Goal: Navigation & Orientation: Understand site structure

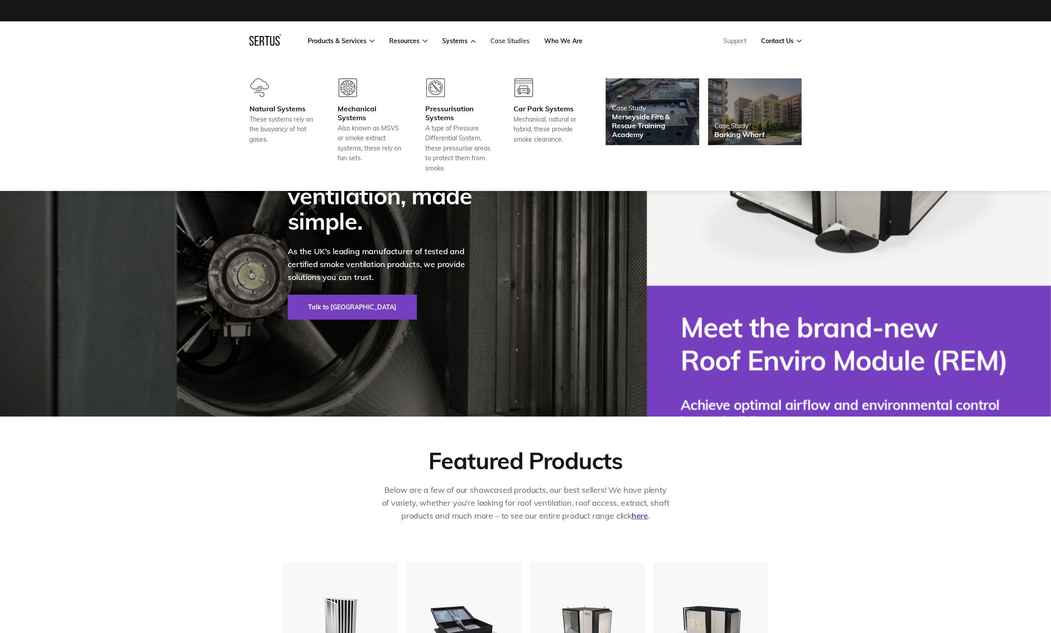
click at [510, 37] on link "Case Studies" at bounding box center [509, 41] width 39 height 8
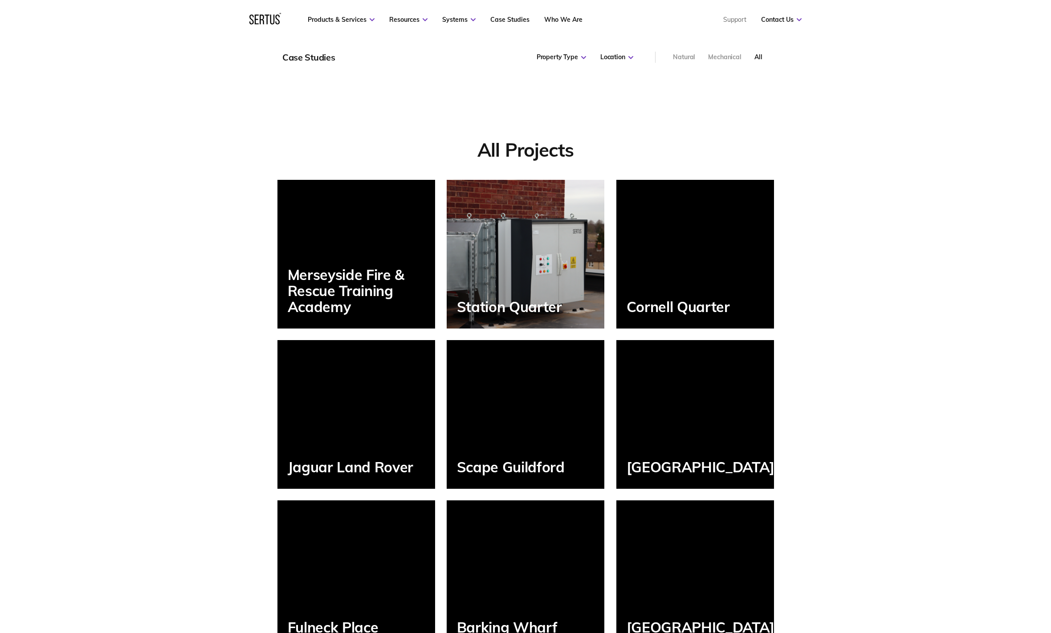
scroll to position [585, 0]
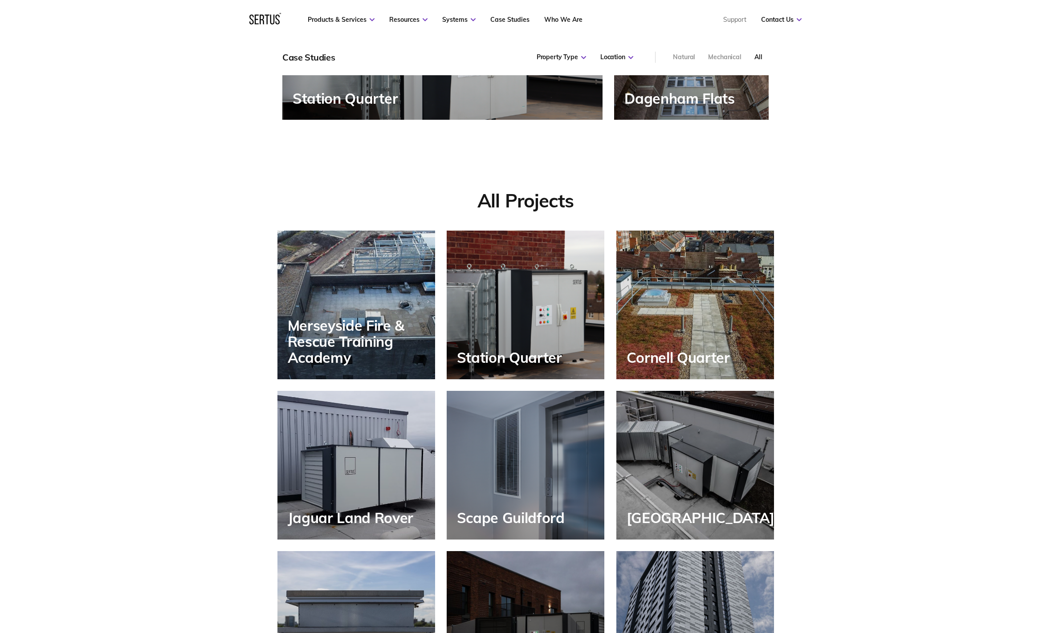
click at [380, 320] on div "Merseyside Fire & Rescue Training Academy" at bounding box center [361, 341] width 147 height 49
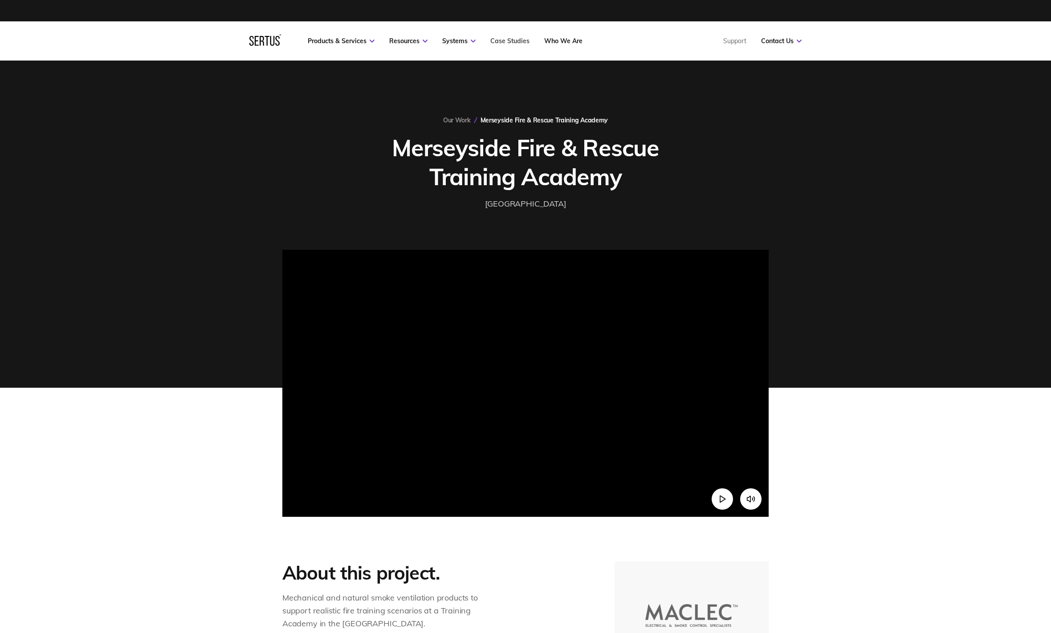
click at [510, 40] on link "Case Studies" at bounding box center [509, 41] width 39 height 8
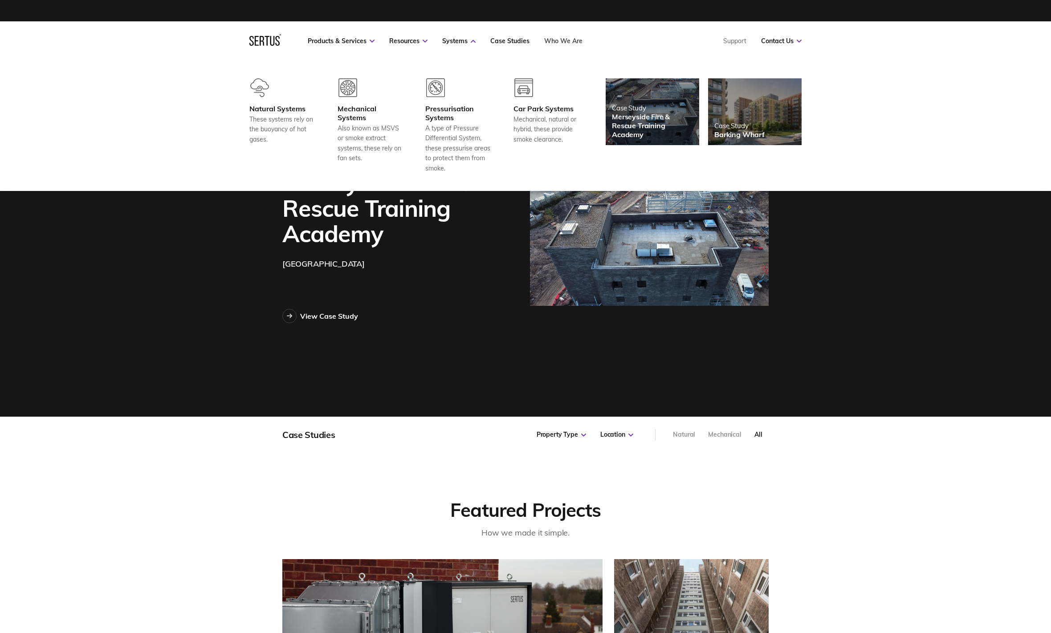
click at [562, 44] on link "Who We Are" at bounding box center [563, 41] width 38 height 8
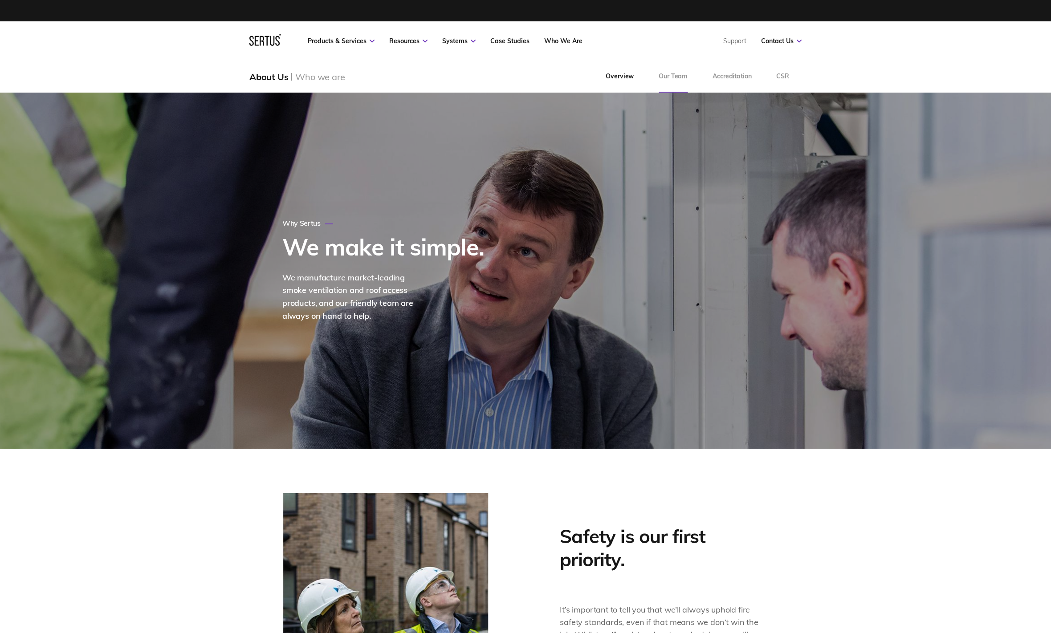
click at [685, 77] on link "Our Team" at bounding box center [673, 77] width 54 height 32
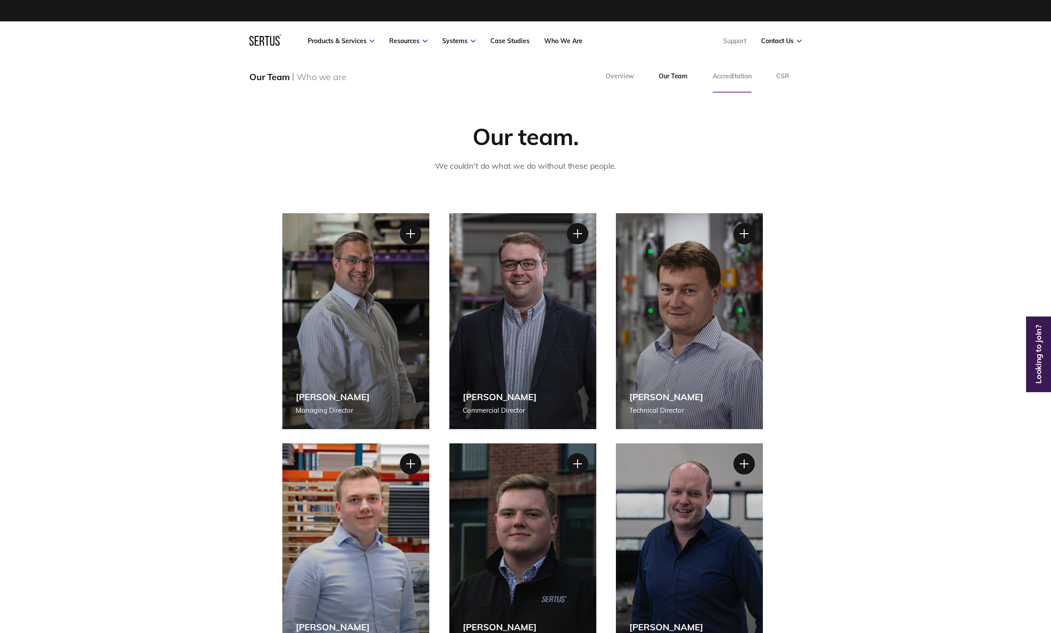
click at [718, 81] on link "Accreditation" at bounding box center [732, 77] width 64 height 32
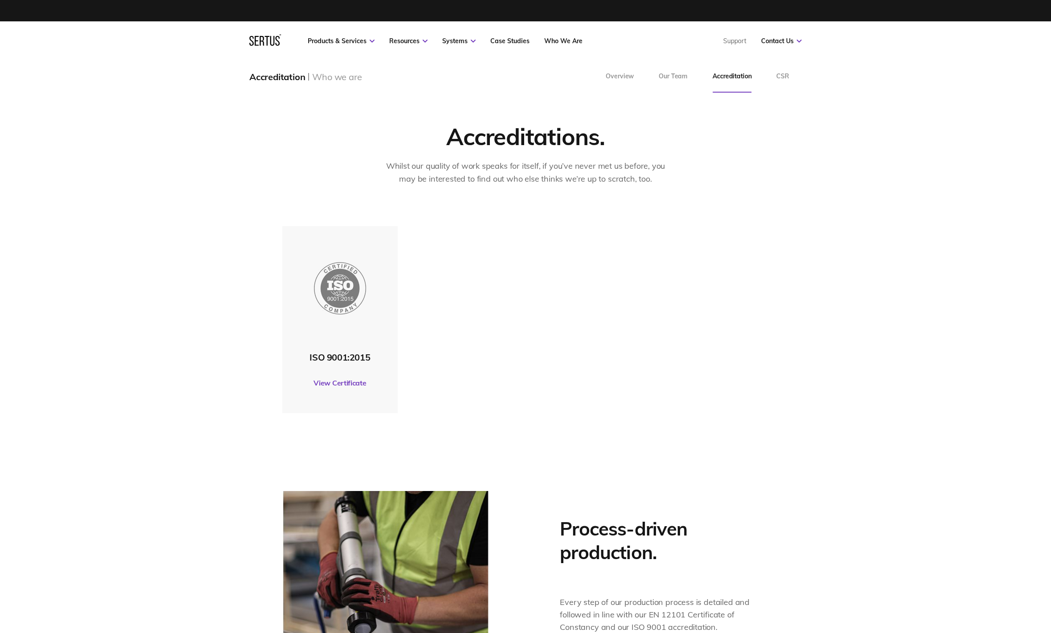
click at [609, 56] on nav "Products & Services Resources Systems Case Studies Who We Are Support Contact U…" at bounding box center [525, 40] width 552 height 39
click at [617, 73] on link "Overview" at bounding box center [619, 77] width 53 height 32
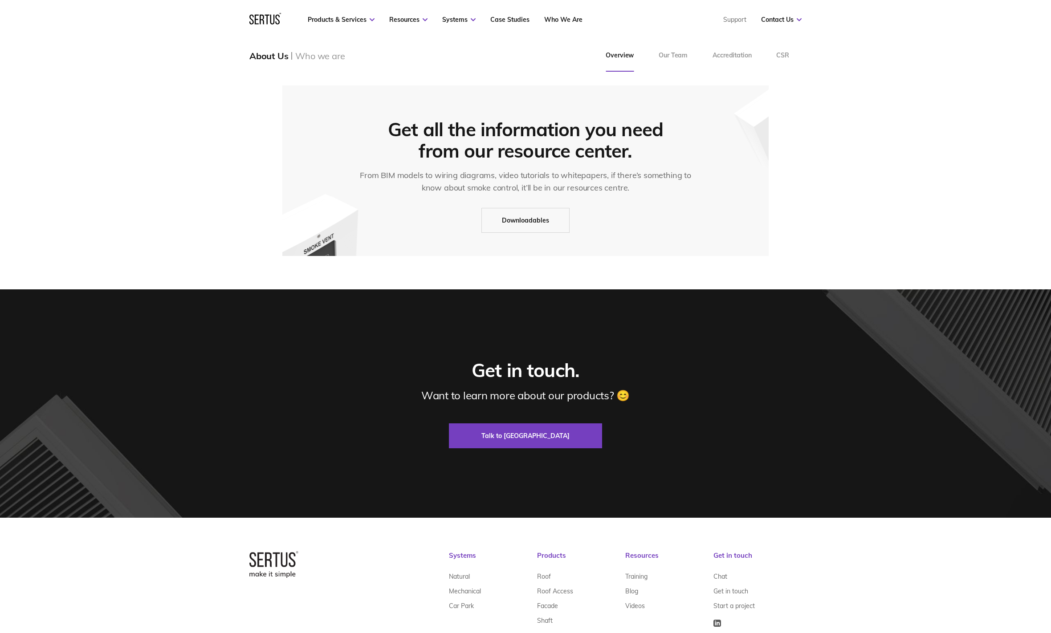
scroll to position [2617, 0]
